Goal: Task Accomplishment & Management: Manage account settings

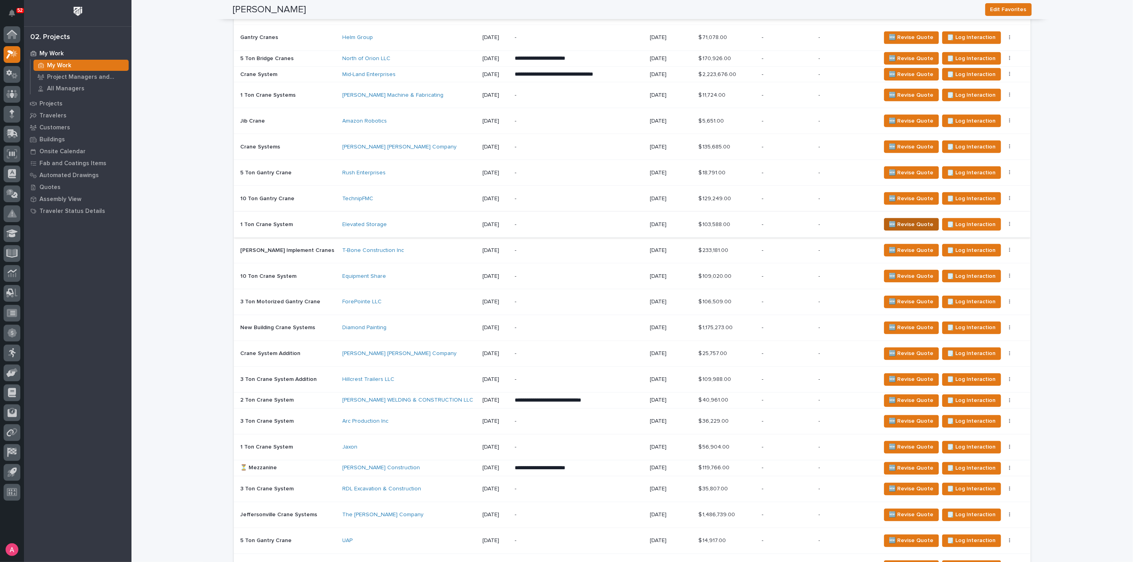
click at [897, 223] on span "🆕 Revise Quote" at bounding box center [911, 225] width 45 height 10
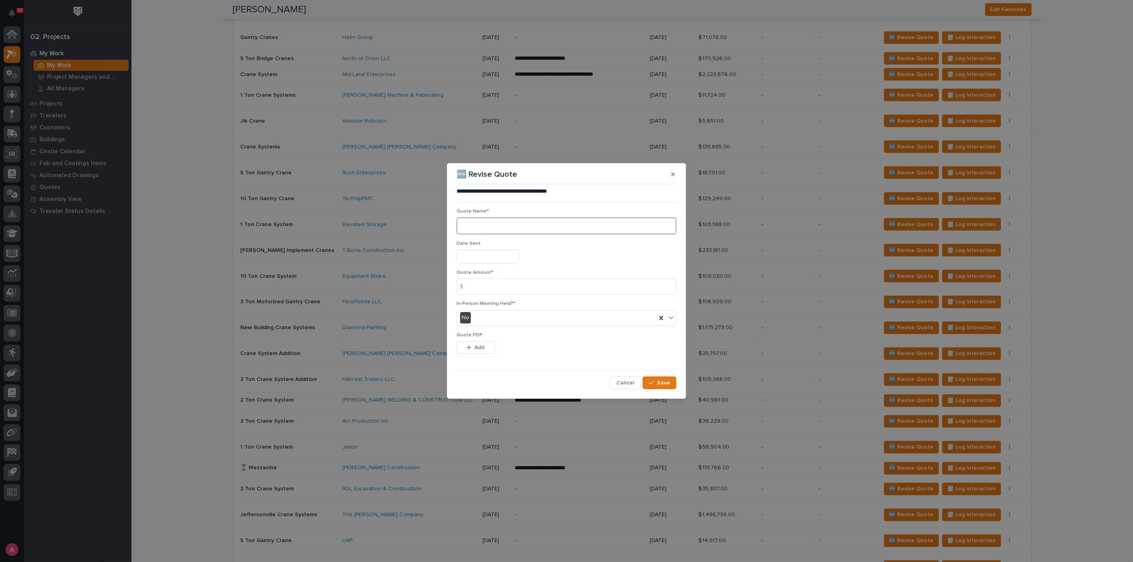
click at [478, 224] on textarea at bounding box center [567, 226] width 220 height 17
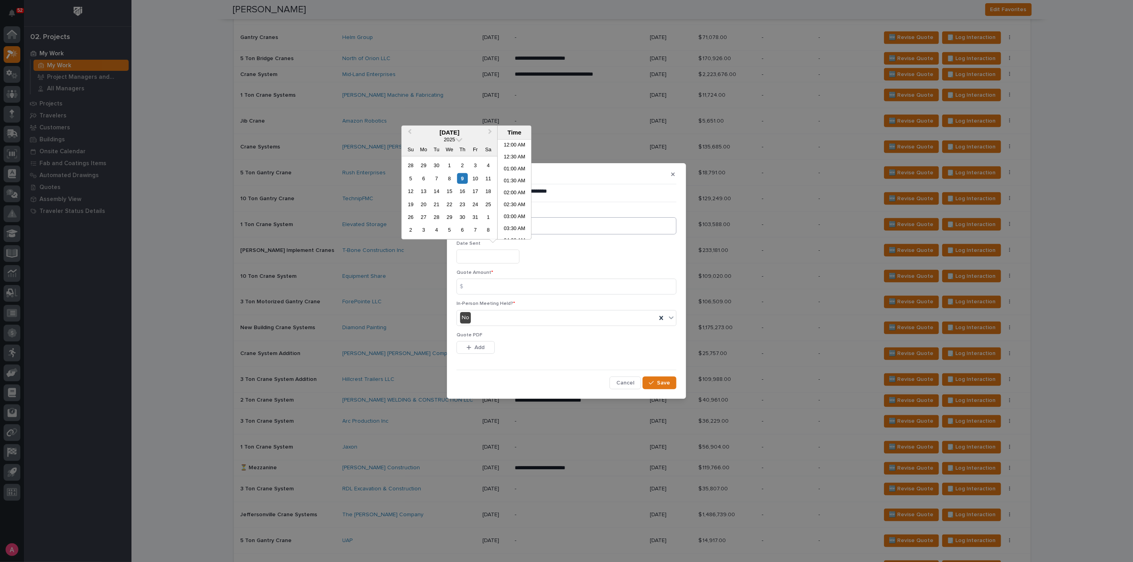
scroll to position [303, 0]
drag, startPoint x: 600, startPoint y: 268, endPoint x: 576, endPoint y: 256, distance: 27.3
click at [600, 268] on div "Date Sent" at bounding box center [567, 255] width 220 height 29
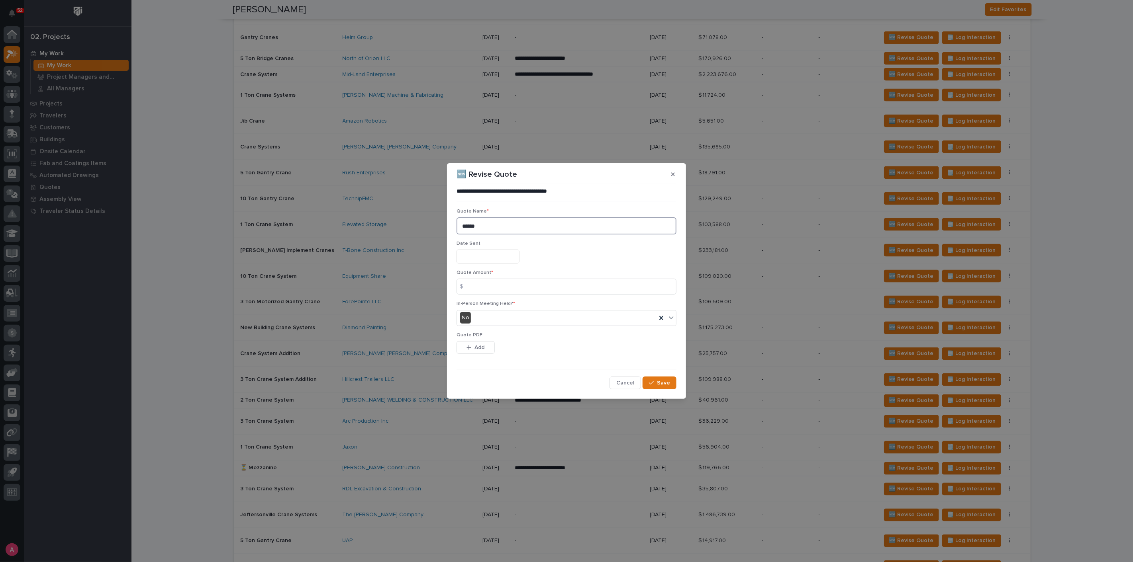
click at [493, 225] on textarea "*****" at bounding box center [567, 226] width 220 height 17
type textarea "*****"
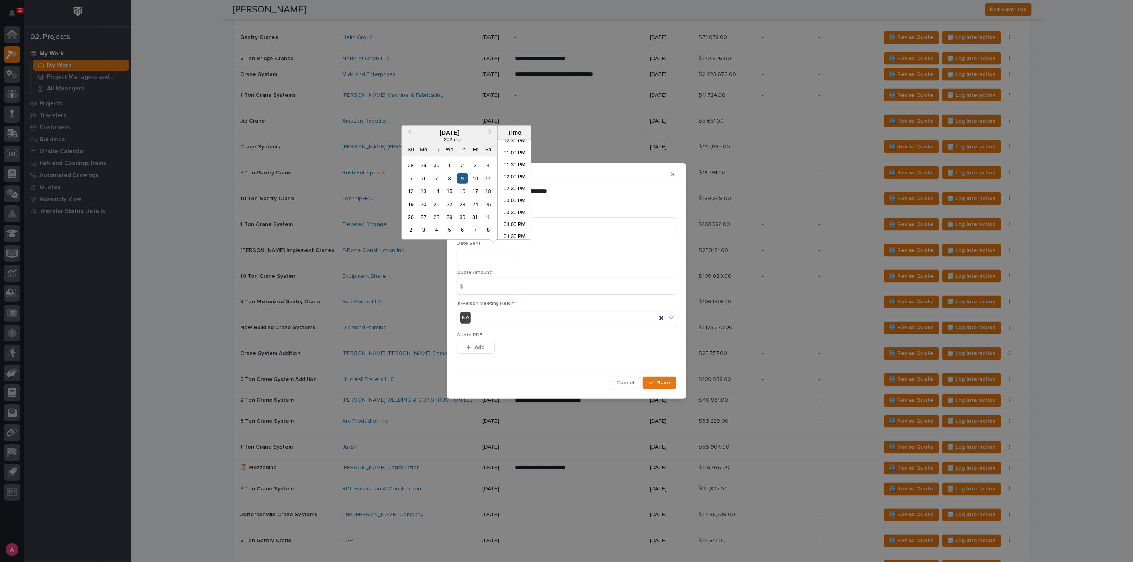
click at [465, 179] on div "9" at bounding box center [462, 178] width 11 height 11
type input "**********"
click at [490, 296] on div "Quote Amount * $" at bounding box center [567, 285] width 220 height 31
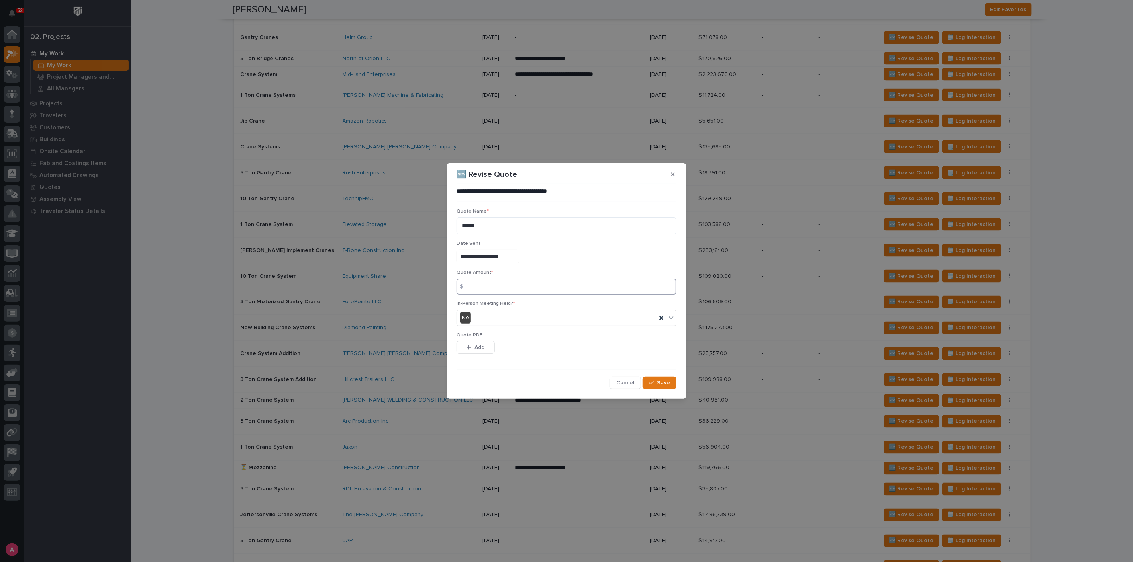
click at [494, 289] on input at bounding box center [567, 287] width 220 height 16
click at [492, 284] on input at bounding box center [567, 287] width 220 height 16
type input "101673"
click at [475, 347] on span "Add" at bounding box center [480, 347] width 10 height 7
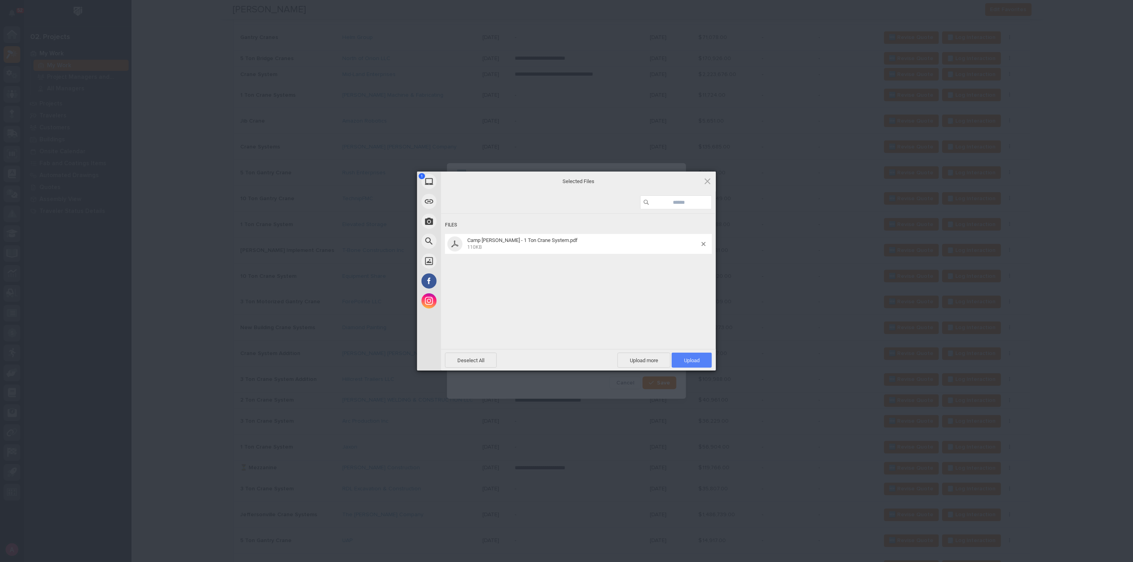
click at [700, 366] on span "Upload 1" at bounding box center [692, 360] width 40 height 15
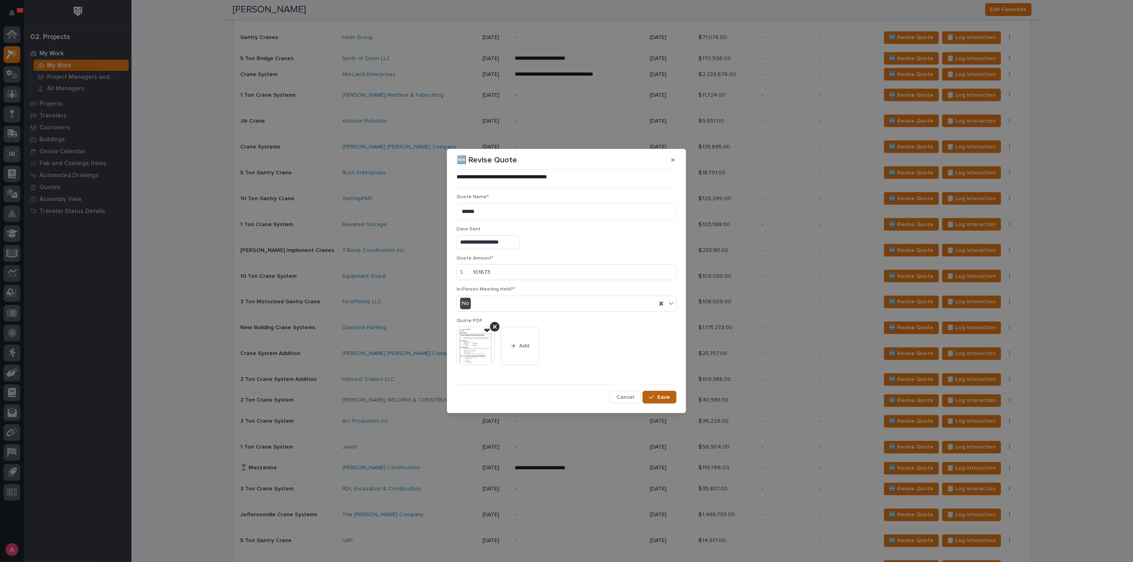
click at [660, 401] on span "Save" at bounding box center [663, 397] width 13 height 7
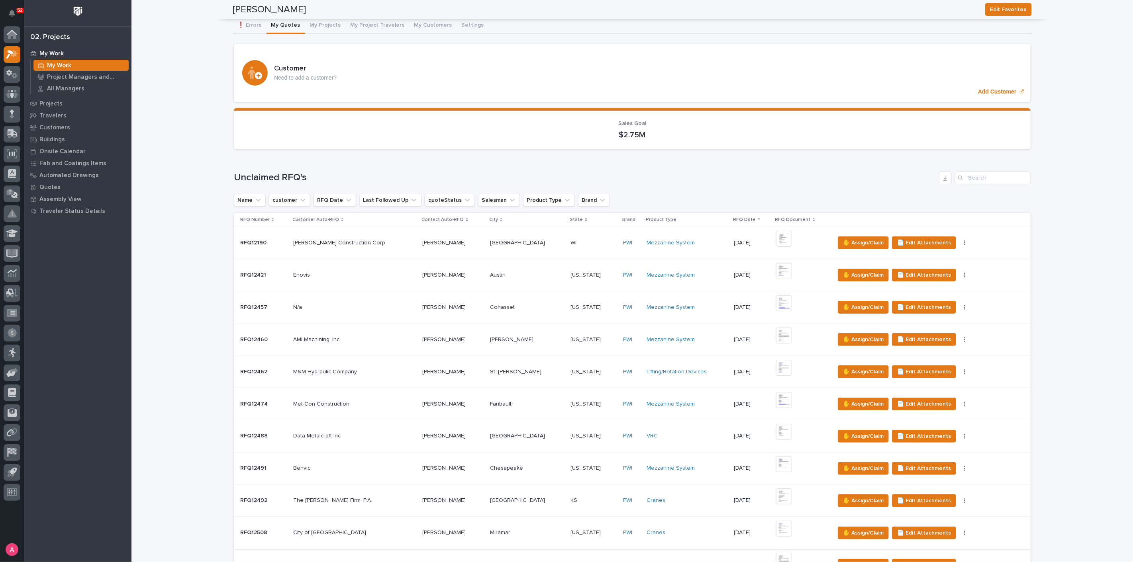
scroll to position [0, 0]
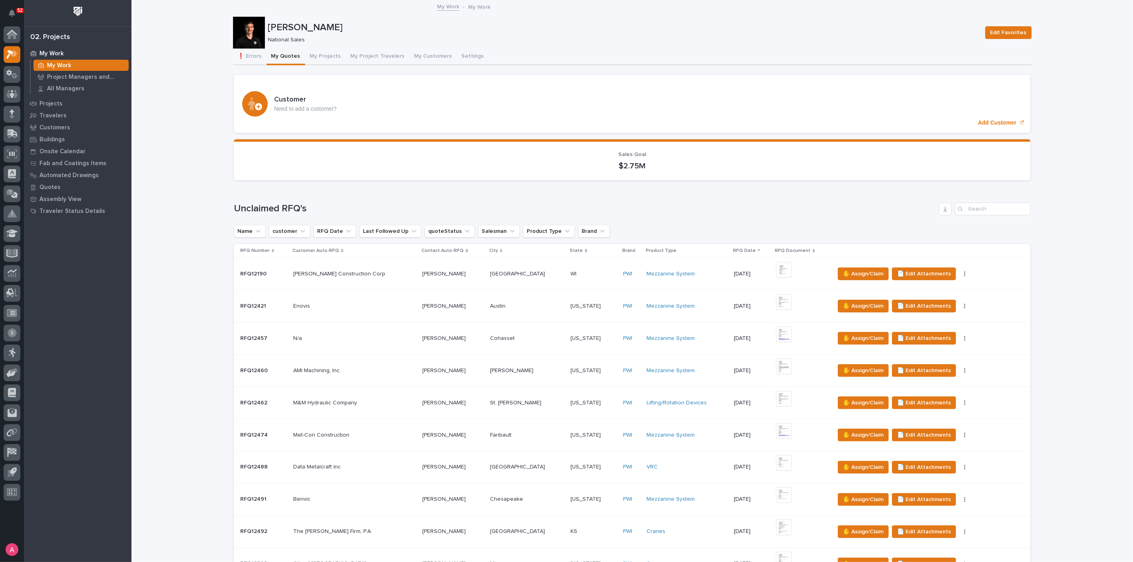
click at [761, 200] on div "Loading... Saving… Unclaimed RFQ's Name customer RFQ Date Last Followed Up quot…" at bounding box center [632, 414] width 797 height 454
click at [316, 59] on button "My Projects" at bounding box center [325, 57] width 41 height 17
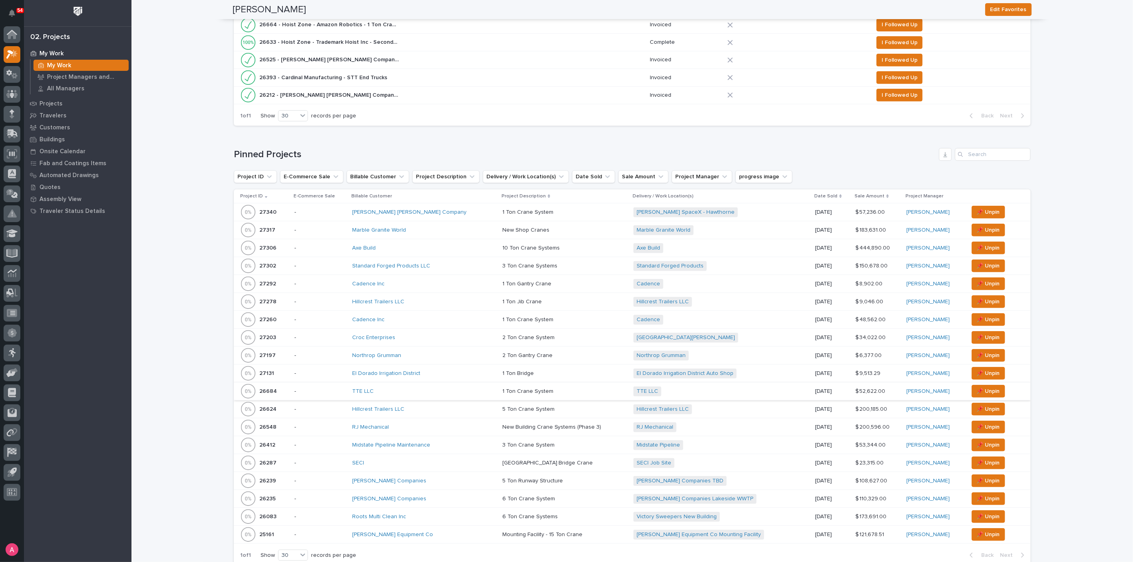
scroll to position [354, 0]
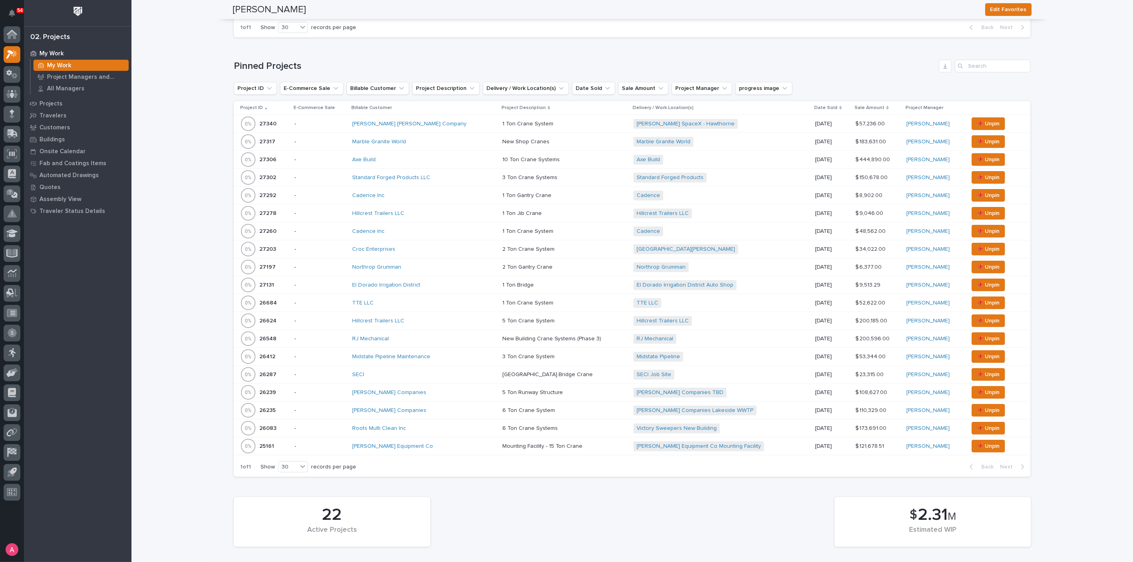
click at [555, 390] on p at bounding box center [564, 393] width 125 height 7
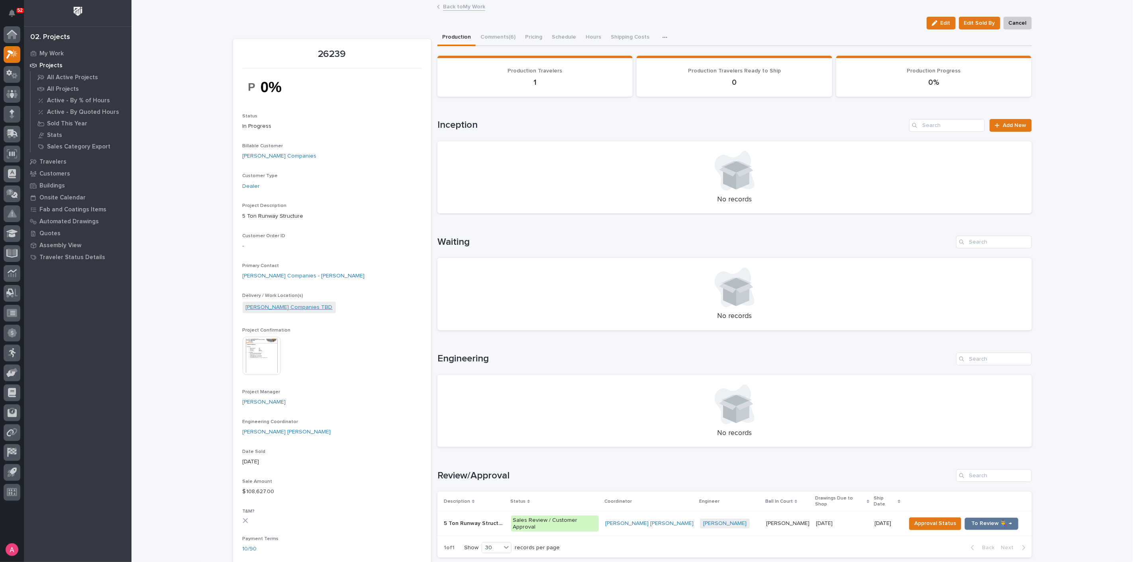
click at [286, 308] on link "[PERSON_NAME] Companies TBD" at bounding box center [289, 308] width 87 height 8
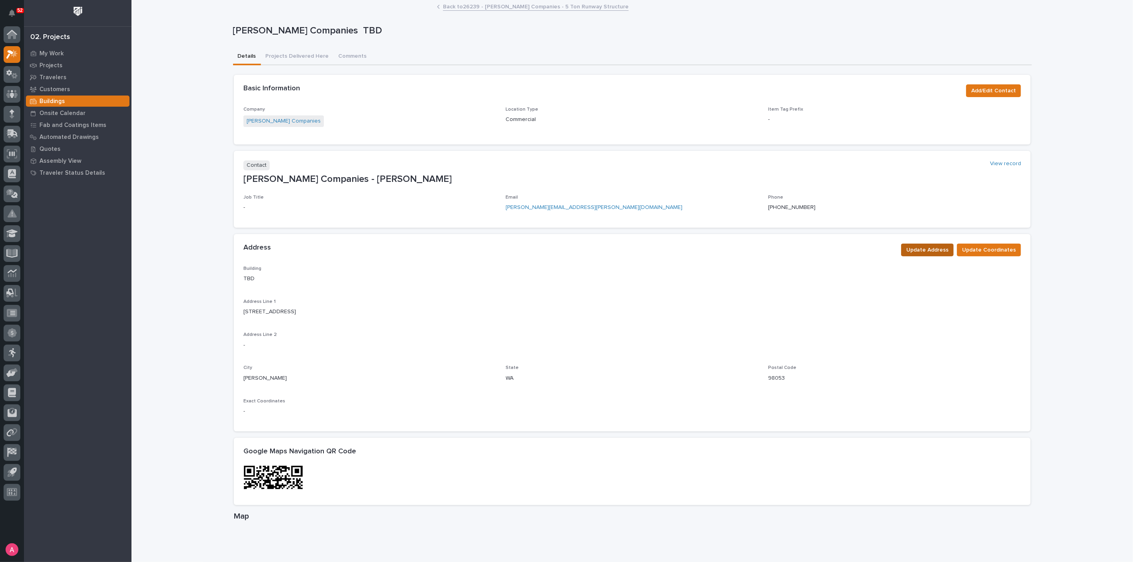
click at [937, 251] on span "Update Address" at bounding box center [927, 250] width 42 height 10
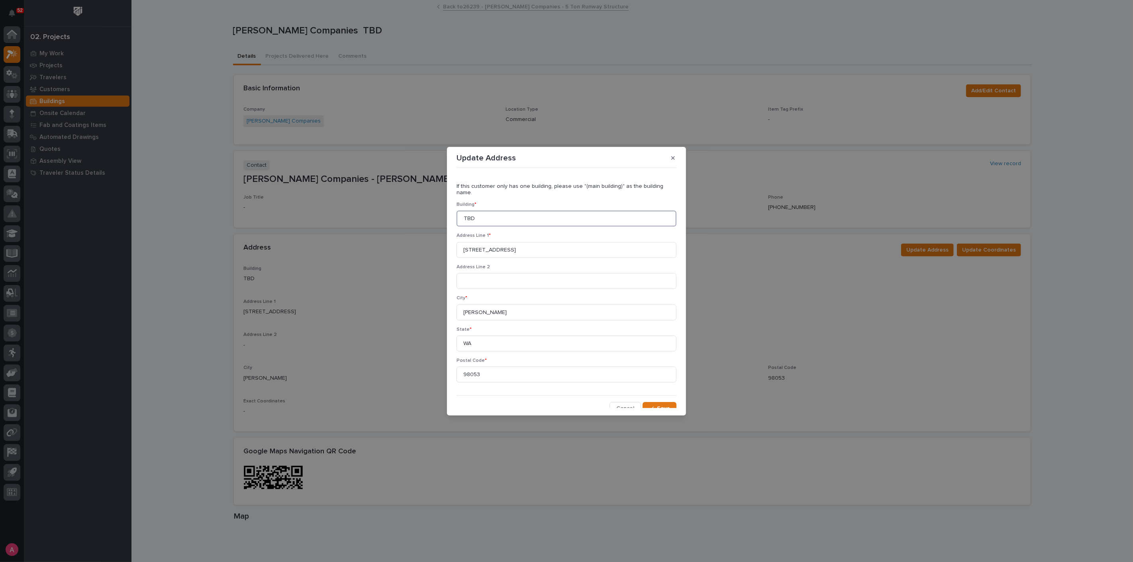
click at [541, 217] on input "TBD" at bounding box center [567, 219] width 220 height 16
type input "T"
type input "SpaceX - SE11"
click at [662, 405] on span "Save" at bounding box center [663, 408] width 13 height 7
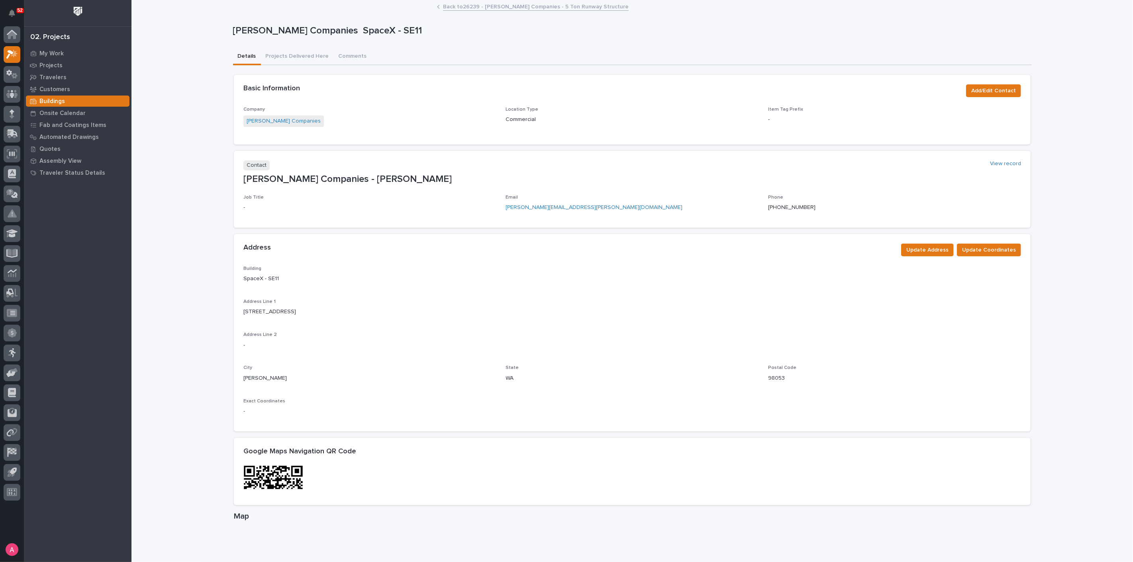
click at [466, 8] on link "Back to 26239 - [PERSON_NAME] Companies - 5 Ton Runway Structure" at bounding box center [536, 6] width 186 height 9
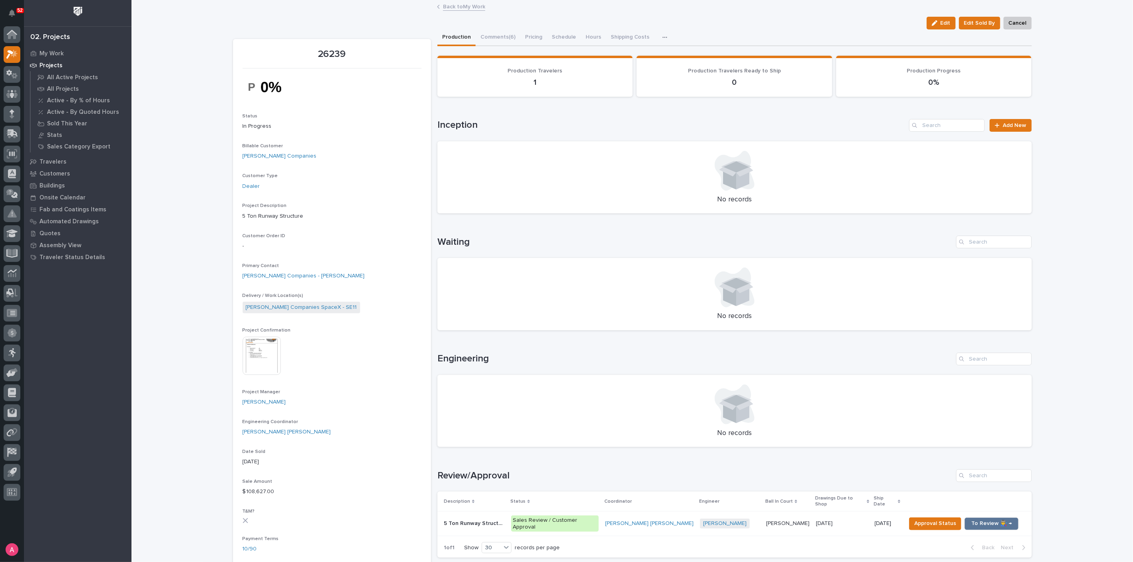
click at [846, 518] on td "[DATE] [DATE]" at bounding box center [842, 524] width 59 height 25
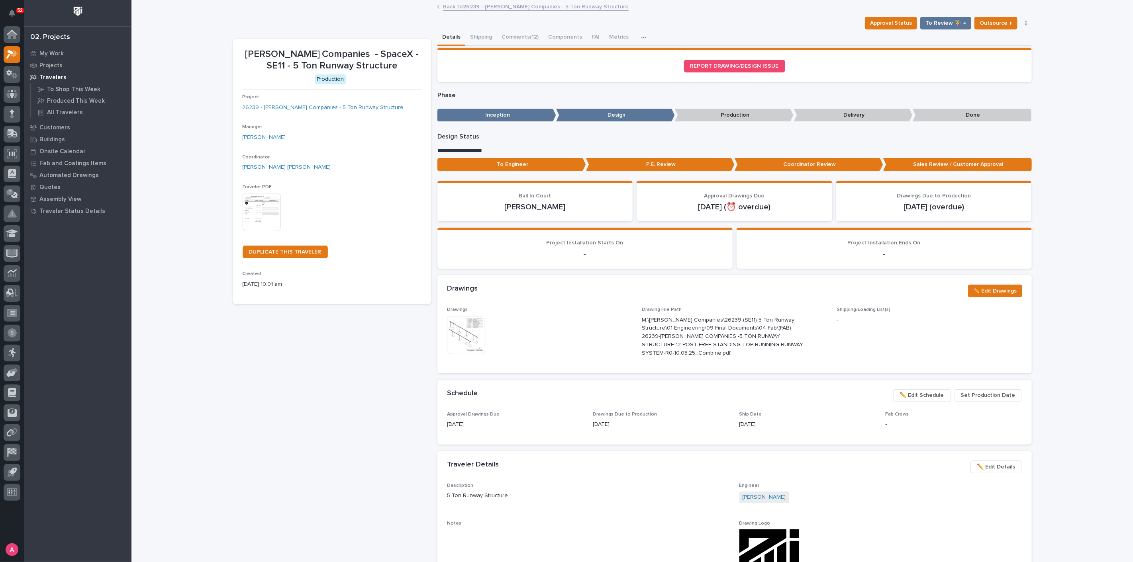
scroll to position [88, 0]
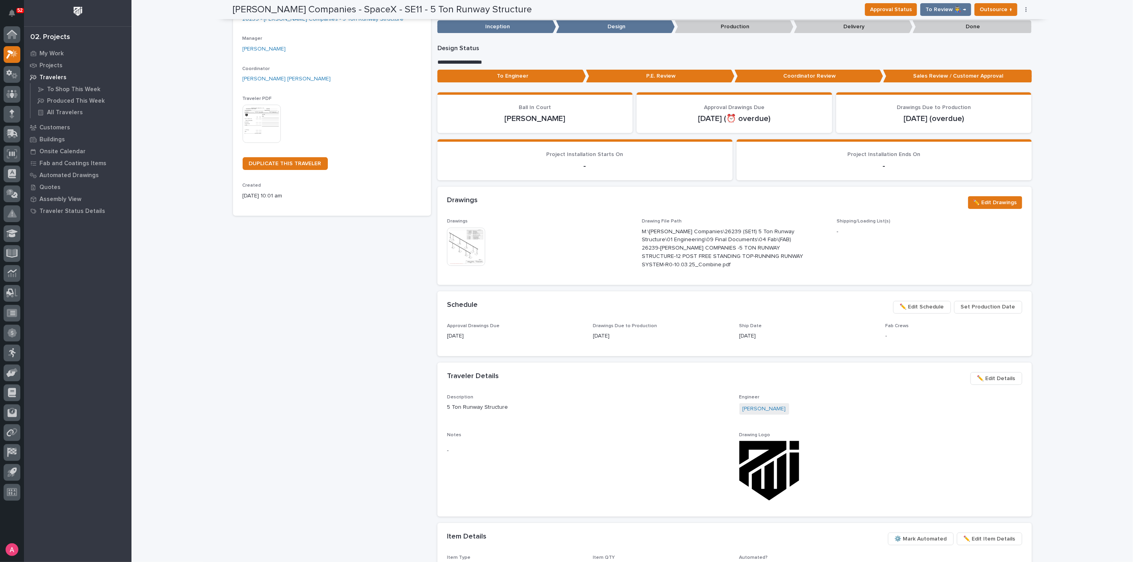
click at [934, 304] on span "✏️ Edit Schedule" at bounding box center [922, 307] width 44 height 10
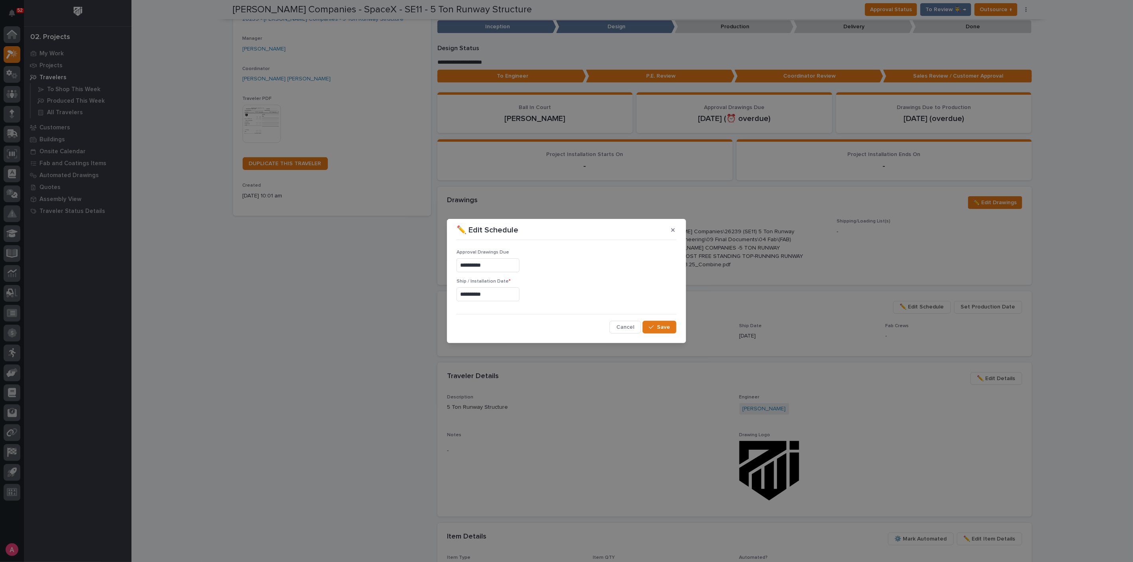
click at [498, 290] on input "**********" at bounding box center [488, 295] width 63 height 14
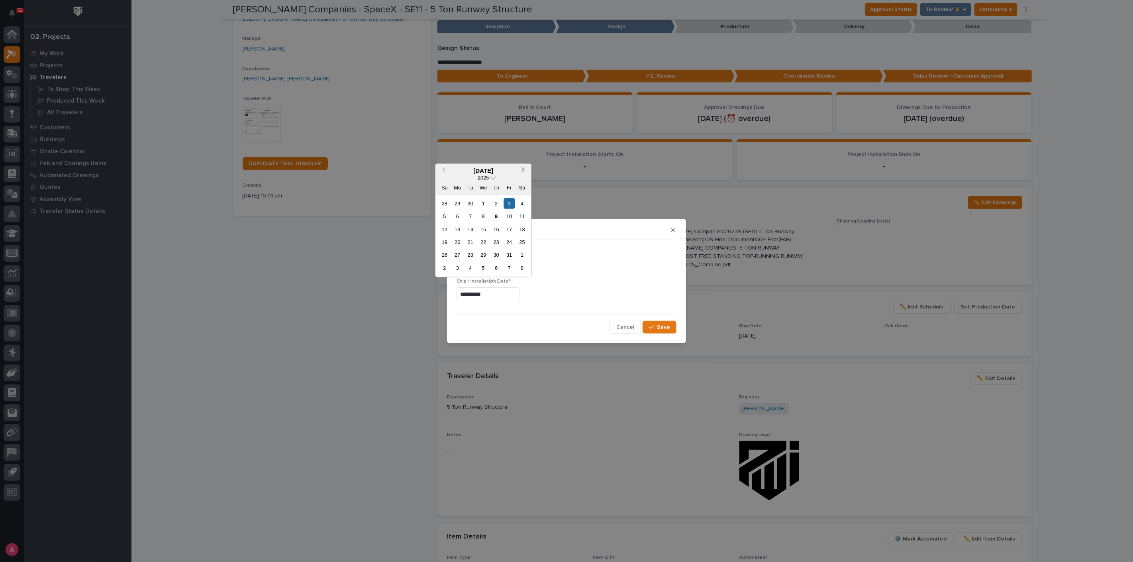
click at [523, 171] on span "Next Month" at bounding box center [523, 170] width 0 height 10
click at [462, 242] on div "19" at bounding box center [457, 242] width 11 height 11
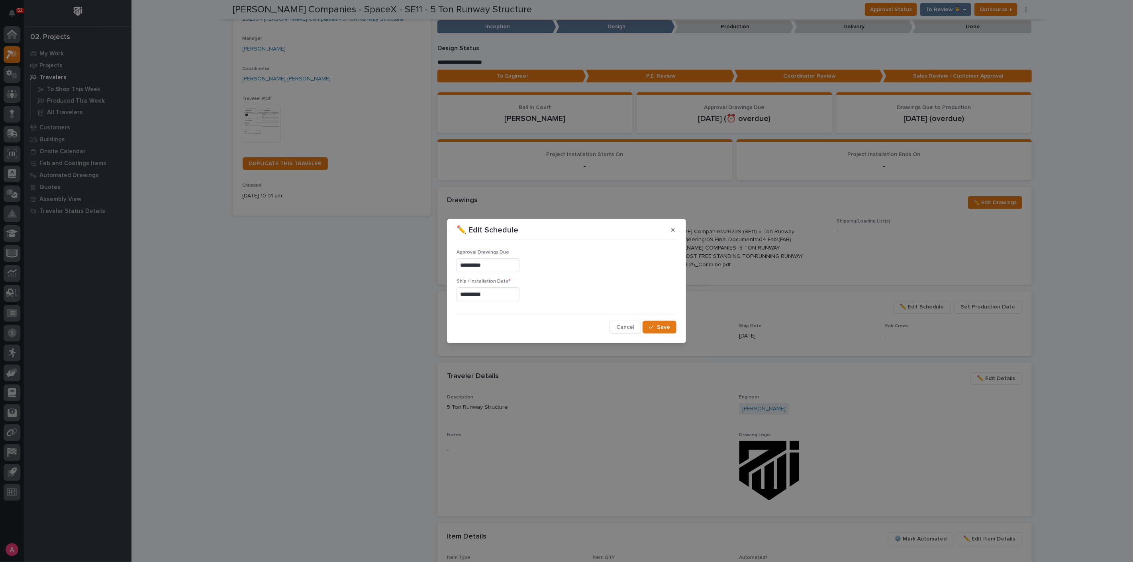
type input "**********"
click at [669, 327] on span "Save" at bounding box center [663, 327] width 13 height 7
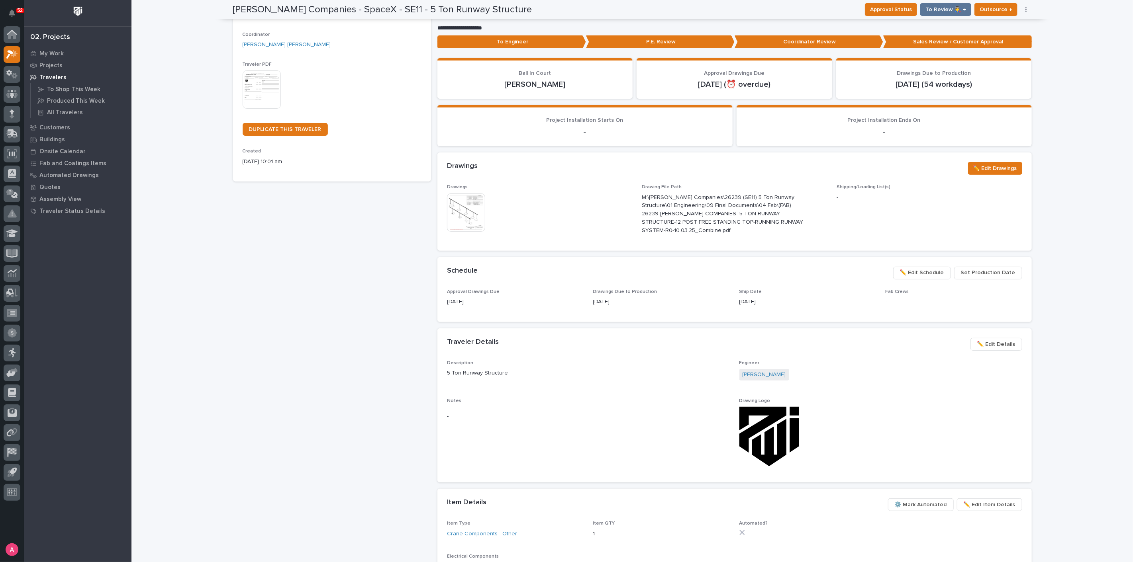
scroll to position [0, 0]
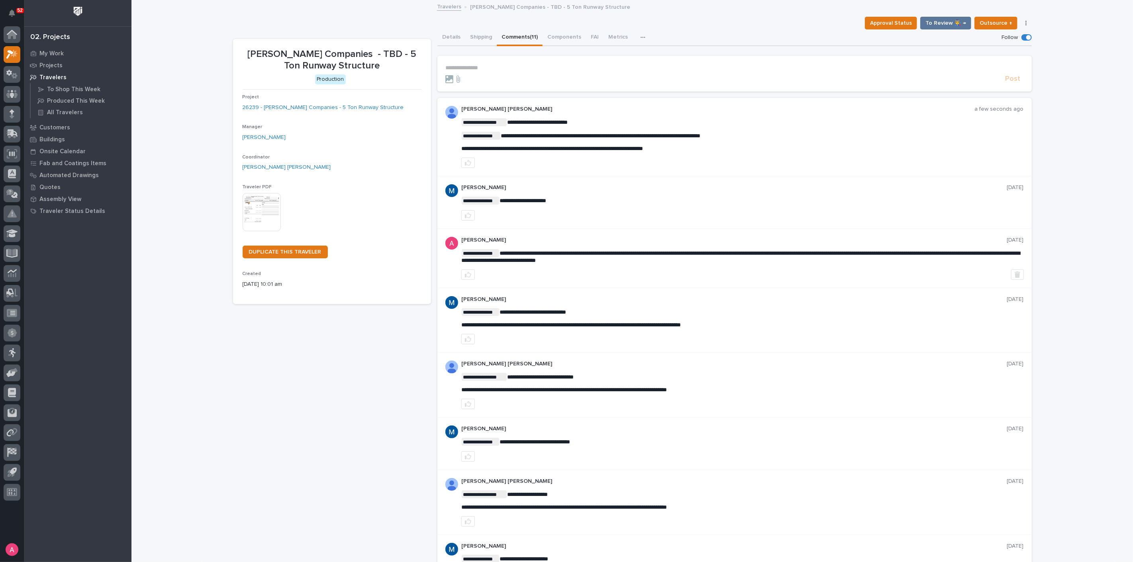
click at [526, 65] on p "**********" at bounding box center [734, 68] width 578 height 7
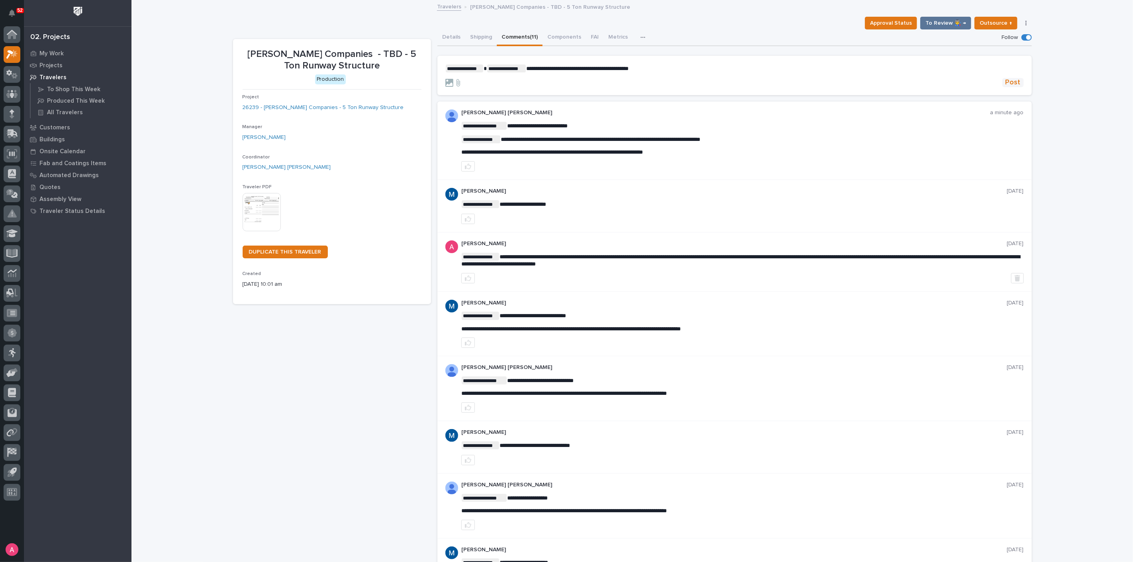
click at [1005, 83] on span "Post" at bounding box center [1012, 82] width 15 height 9
